Goal: Information Seeking & Learning: Learn about a topic

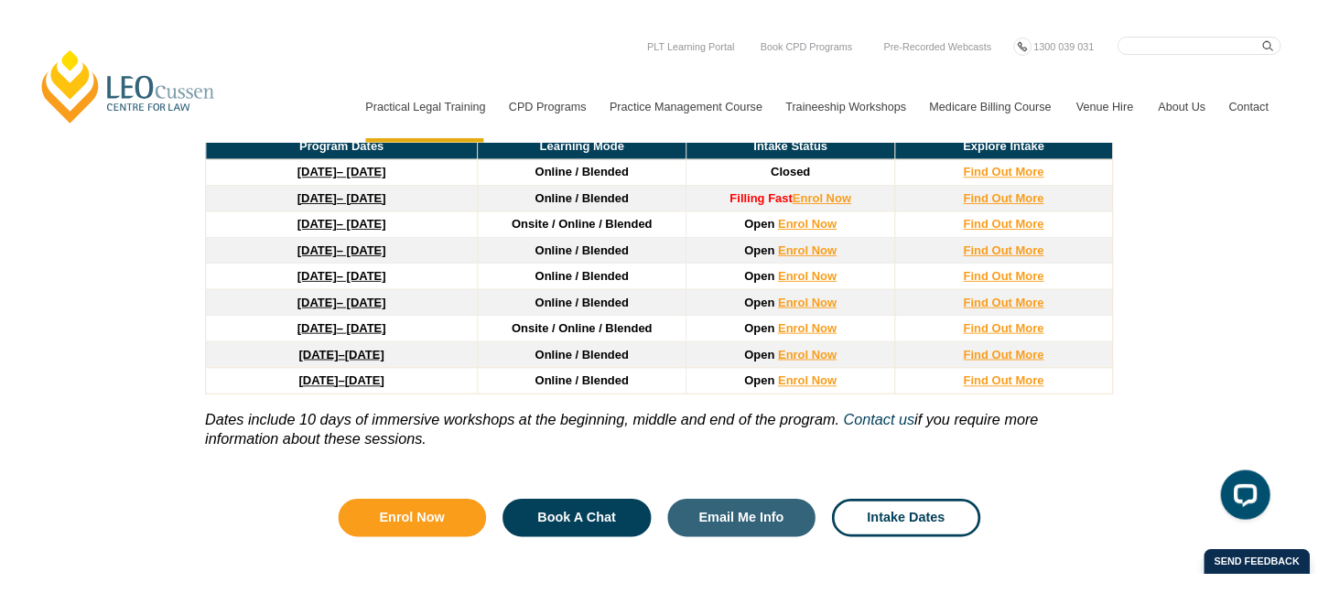
scroll to position [2576, 0]
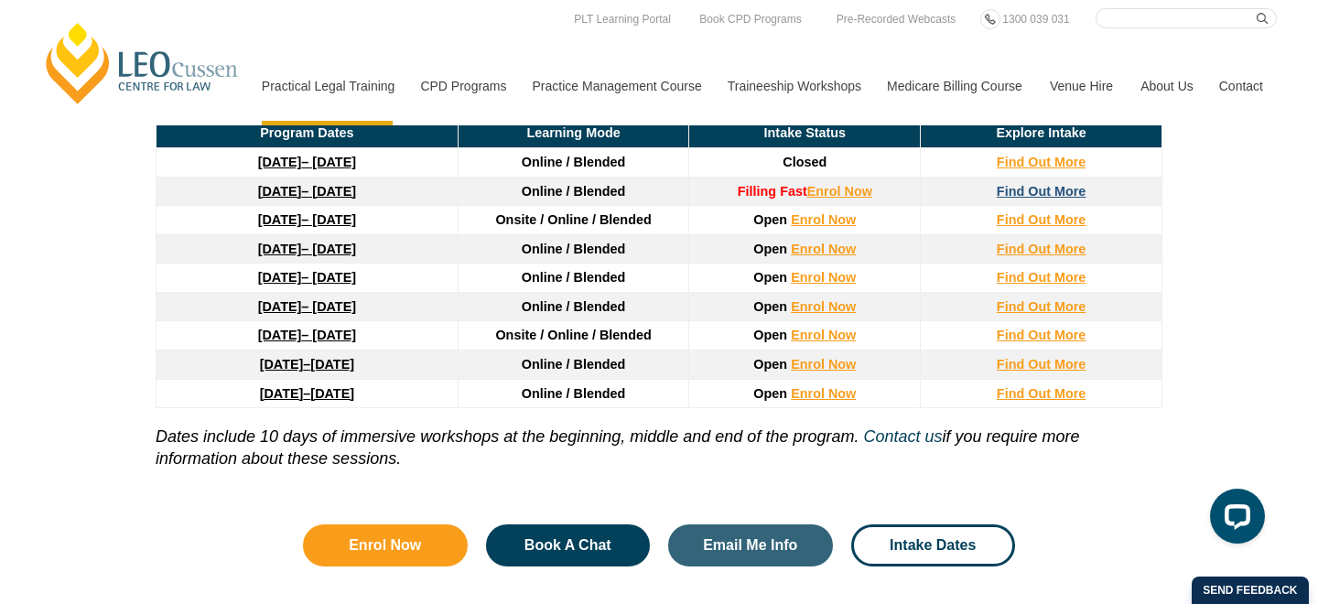
click at [1051, 199] on strong "Find Out More" at bounding box center [1042, 191] width 90 height 15
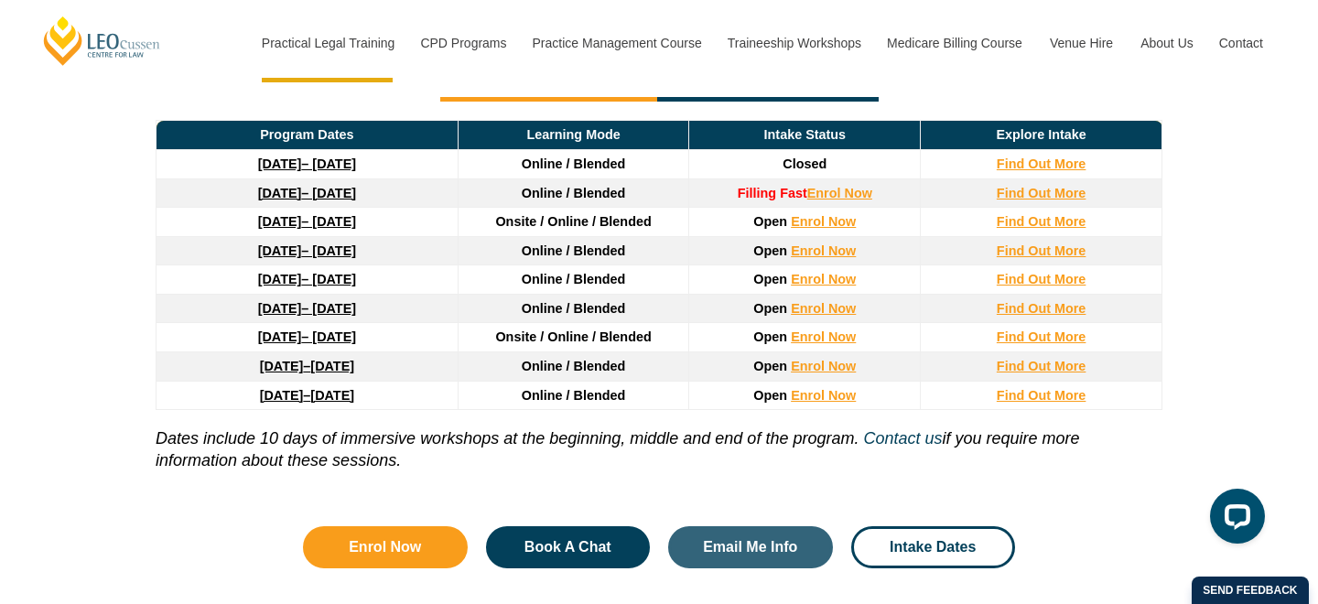
scroll to position [2573, 0]
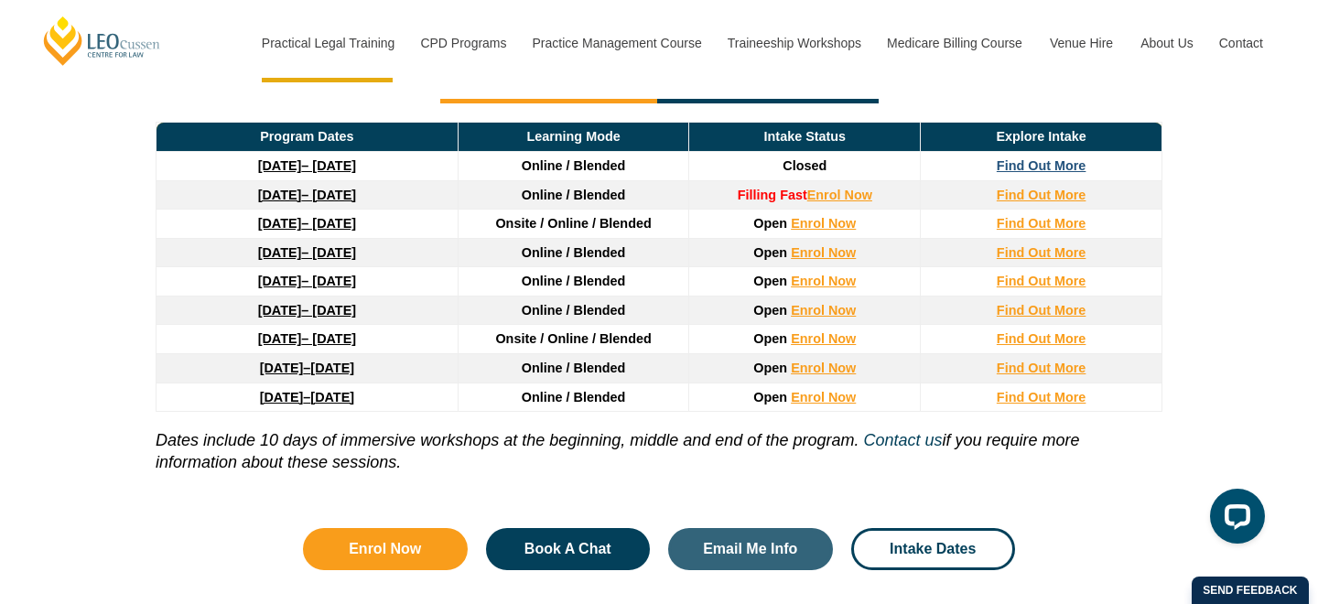
click at [1071, 166] on strong "Find Out More" at bounding box center [1042, 165] width 90 height 15
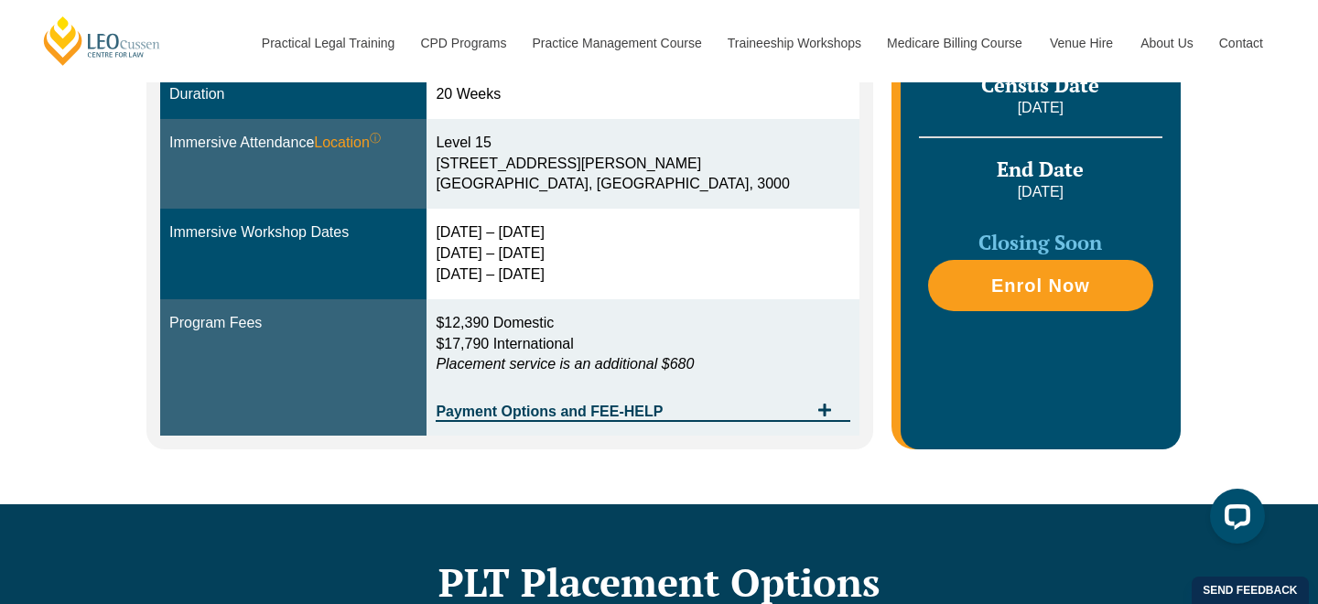
scroll to position [636, 0]
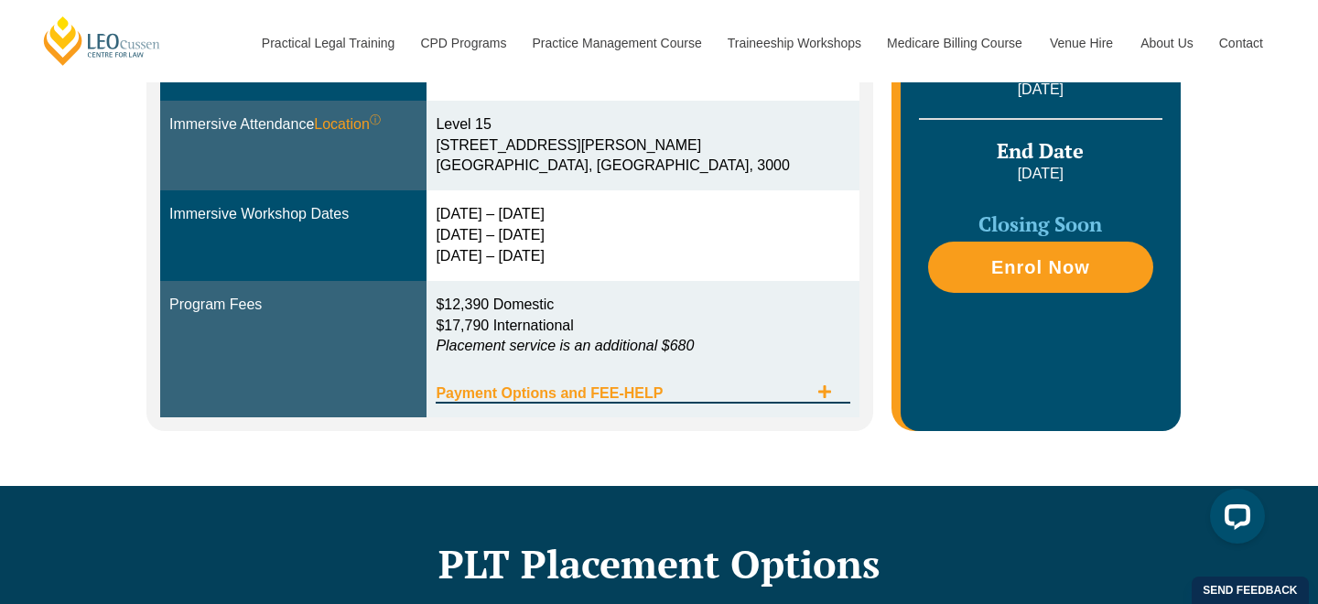
click at [717, 394] on span "Payment Options and FEE-HELP" at bounding box center [622, 393] width 372 height 15
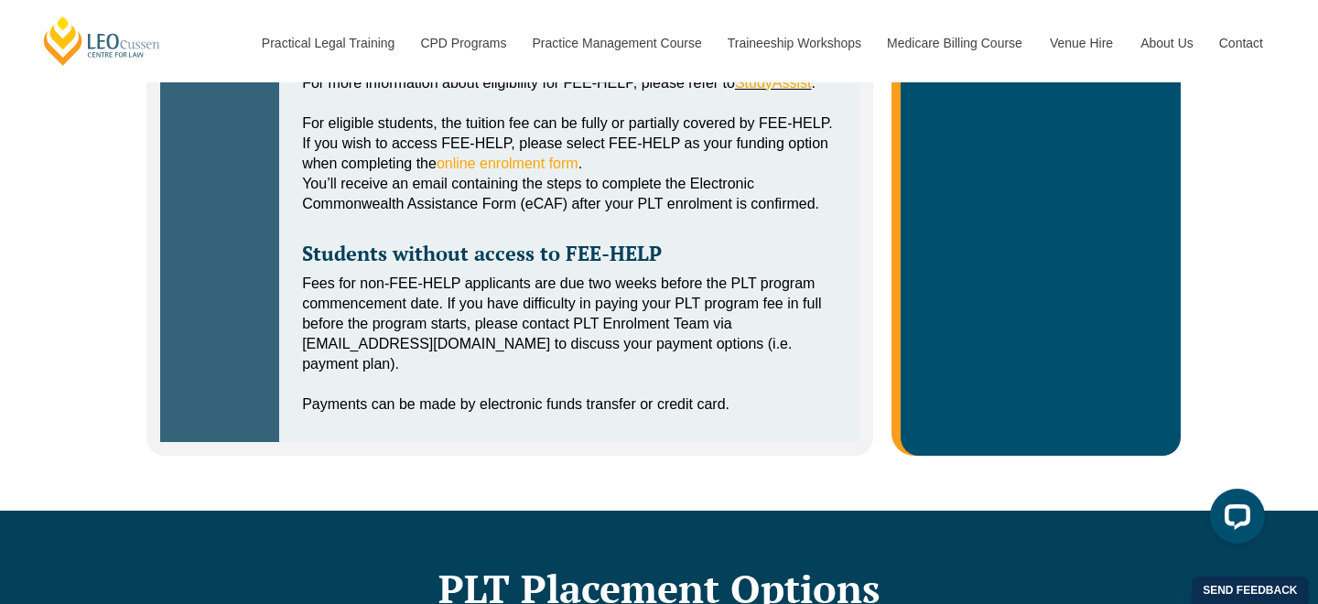
scroll to position [795, 0]
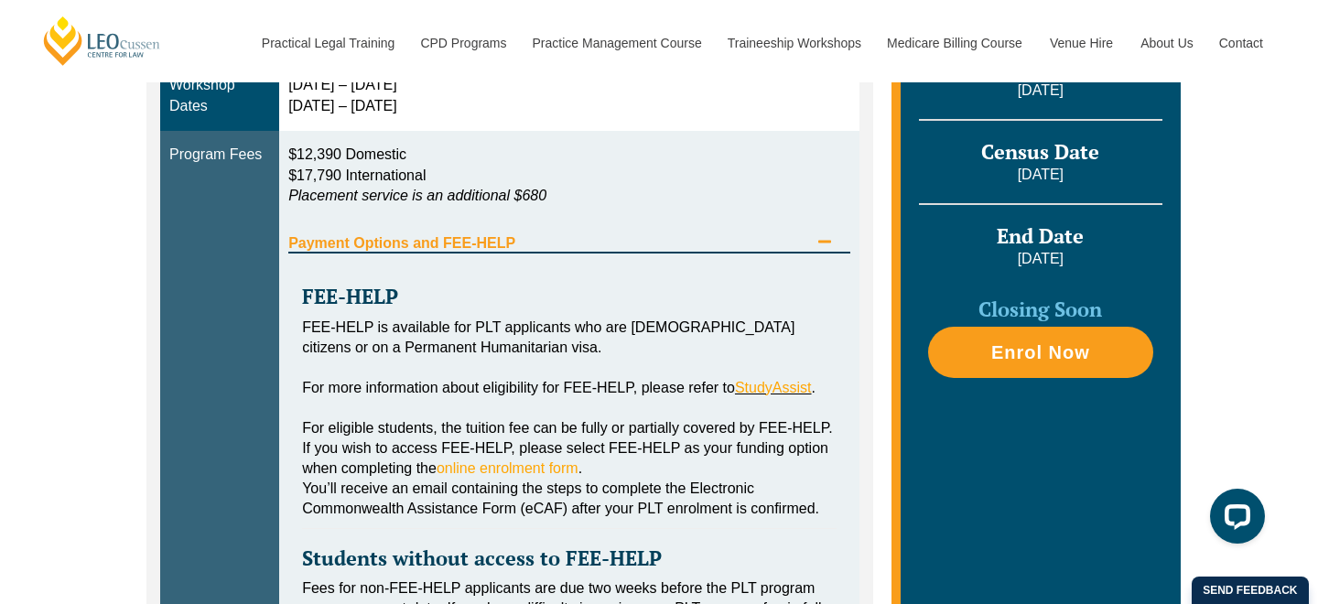
click at [571, 236] on span "Payment Options and FEE-HELP" at bounding box center [548, 243] width 520 height 15
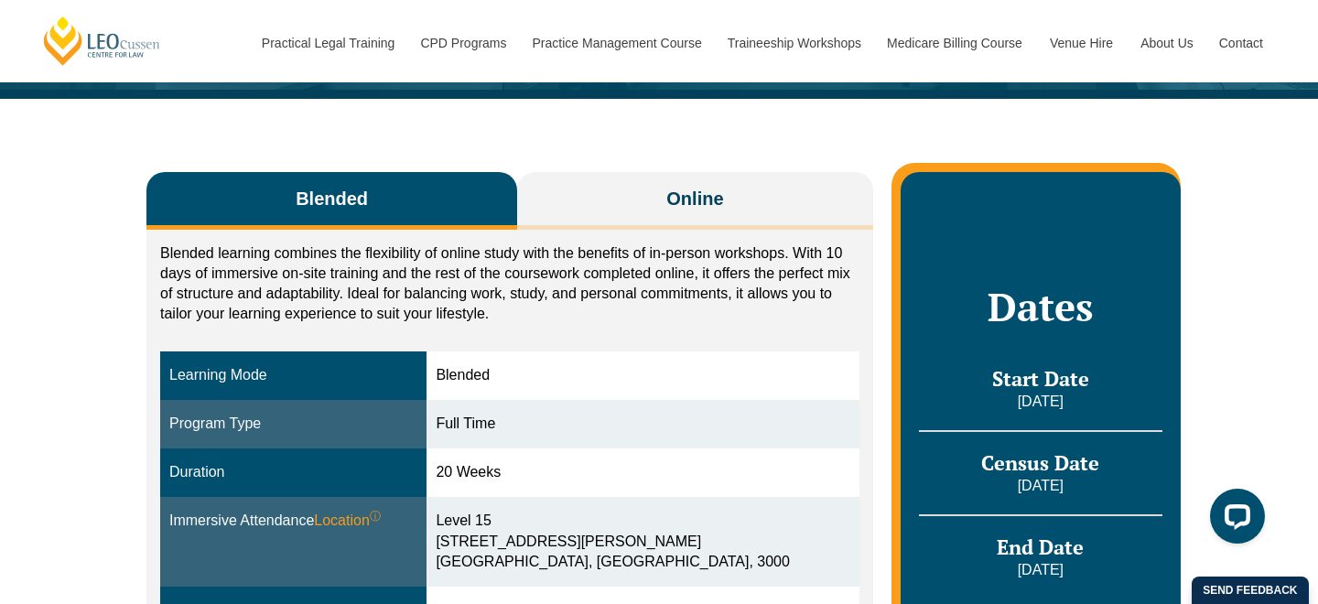
scroll to position [221, 0]
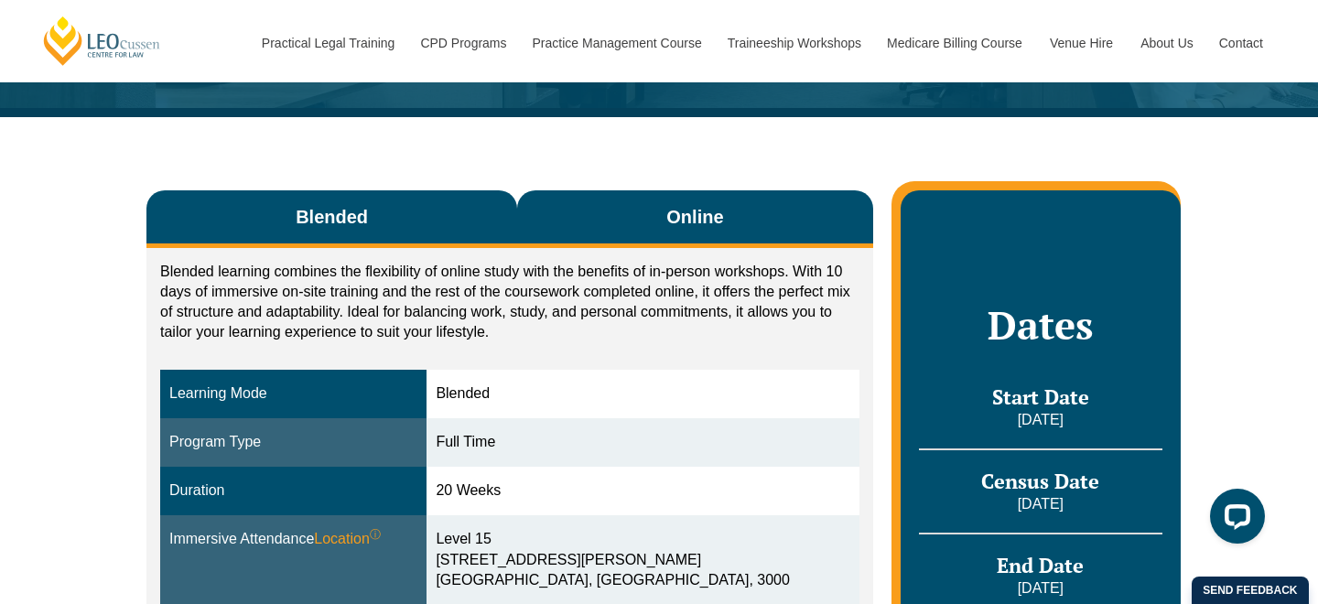
click at [695, 219] on span "Online" at bounding box center [694, 217] width 57 height 26
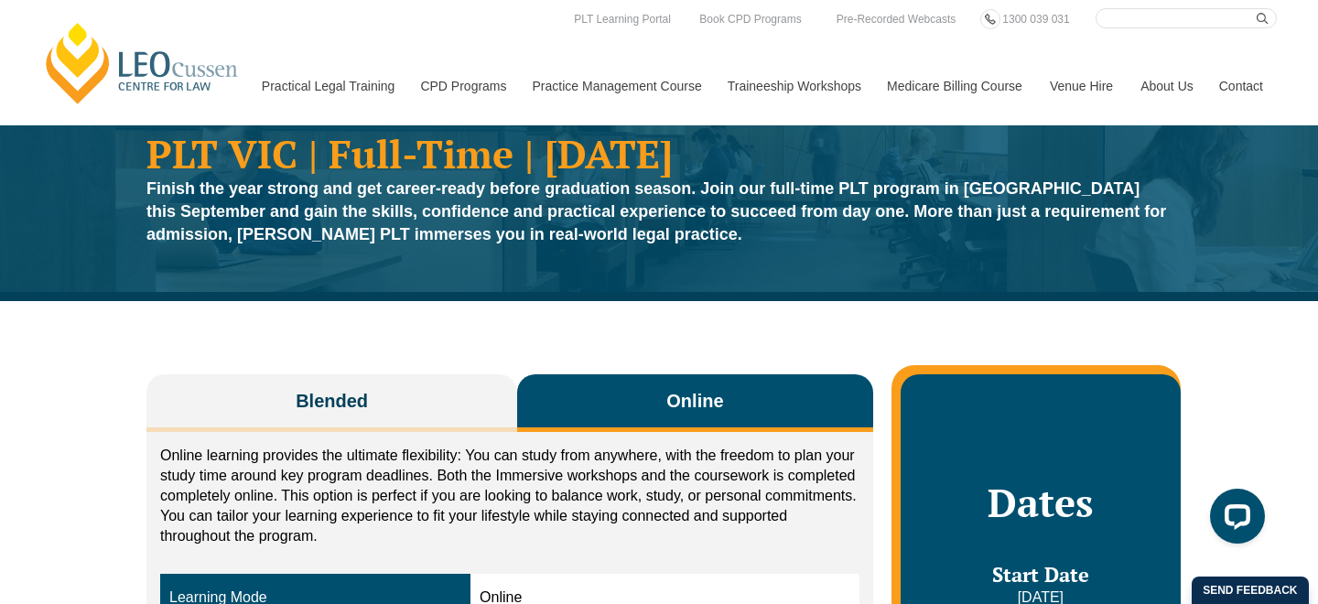
scroll to position [0, 0]
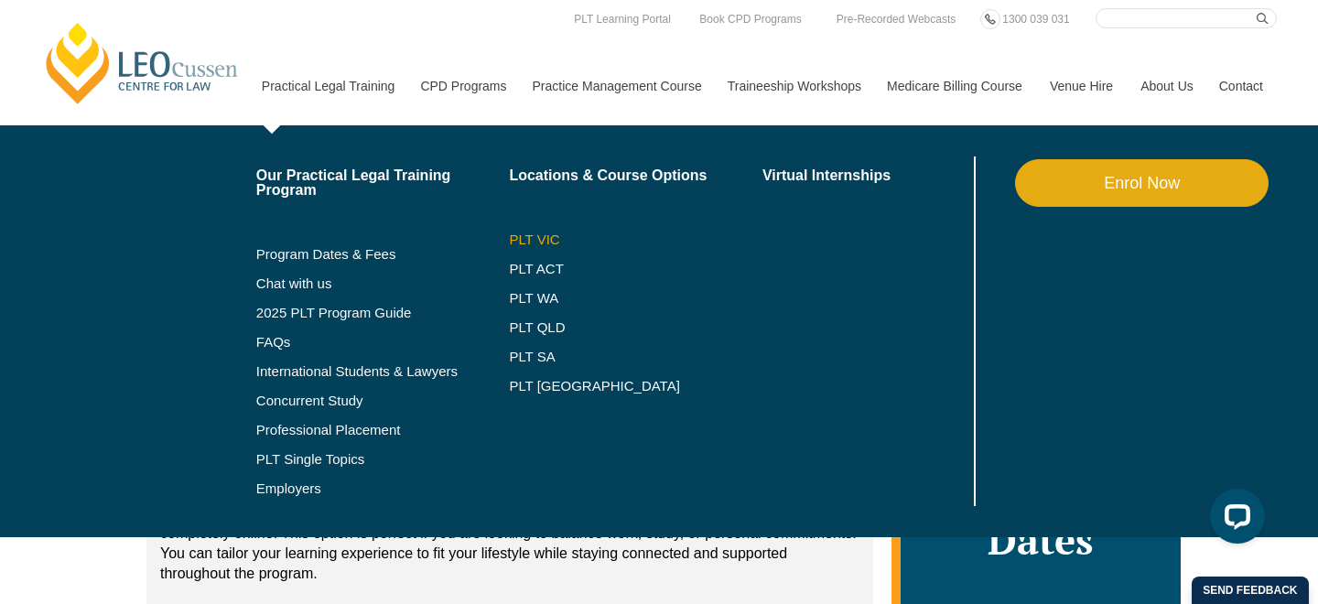
click at [523, 244] on link "PLT VIC" at bounding box center [635, 239] width 253 height 15
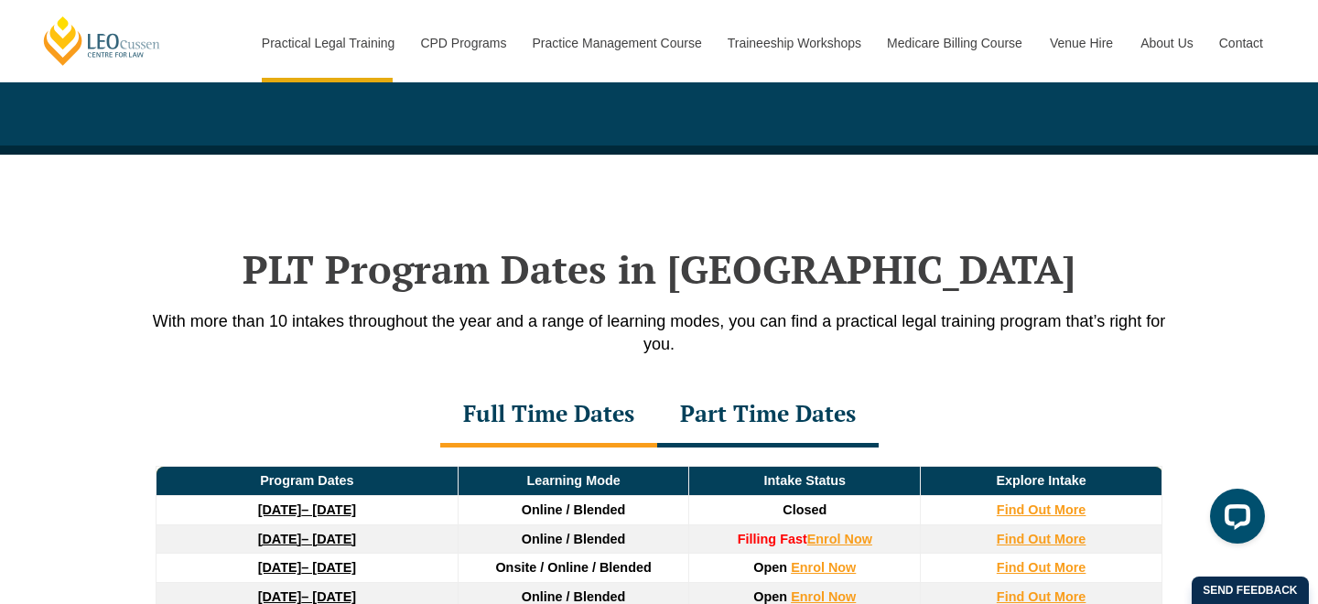
scroll to position [2514, 0]
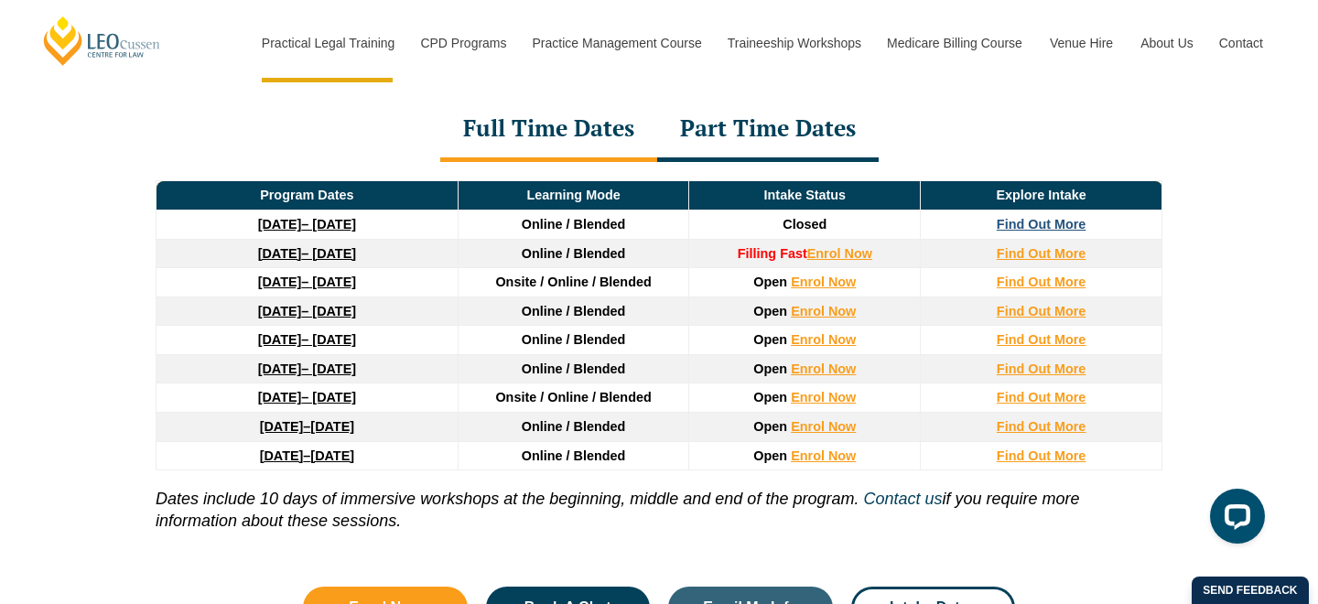
click at [1038, 232] on strong "Find Out More" at bounding box center [1042, 224] width 90 height 15
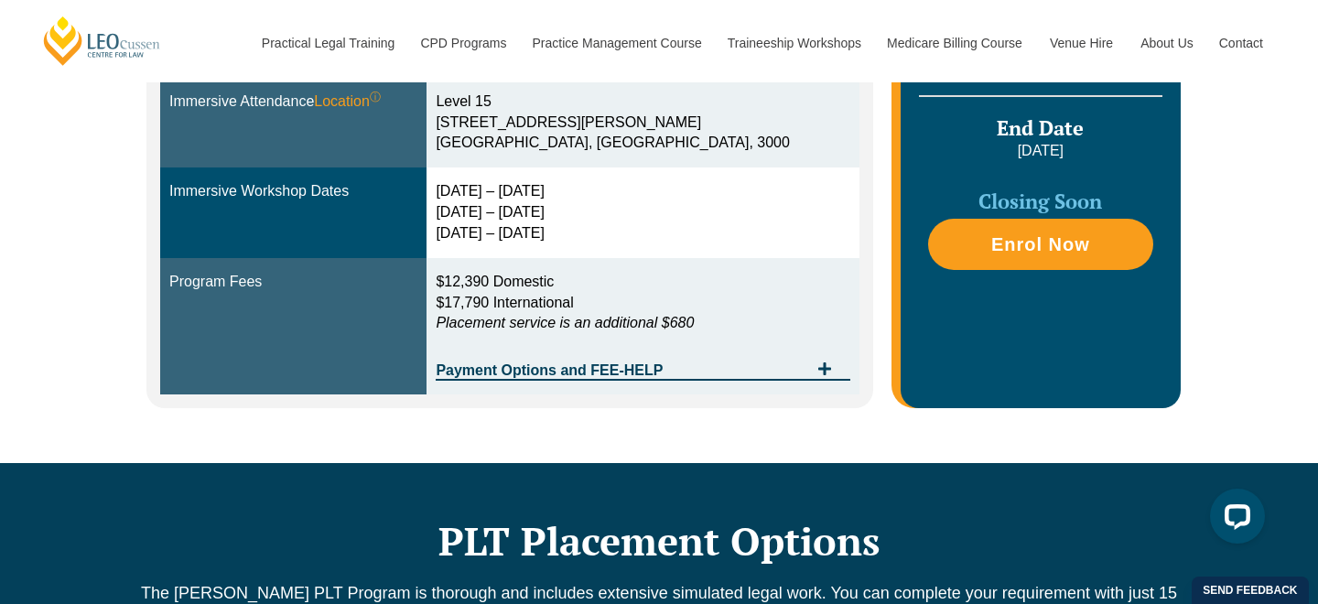
scroll to position [579, 0]
